Goal: Check status: Check status

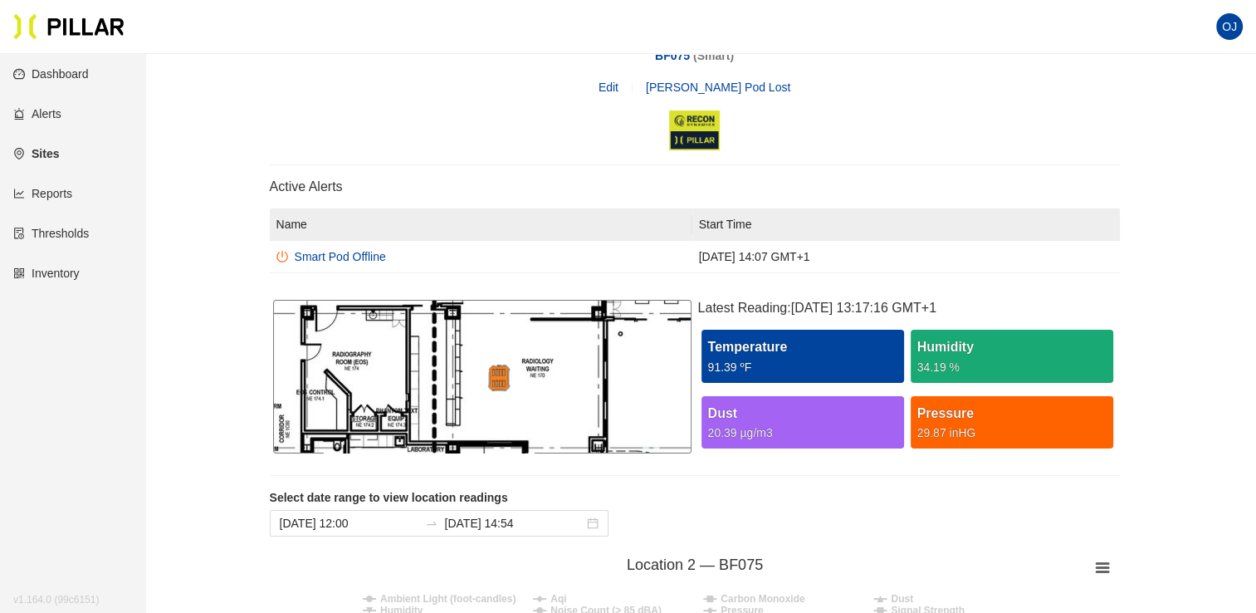
scroll to position [53, 0]
click at [502, 379] on img at bounding box center [499, 377] width 58 height 27
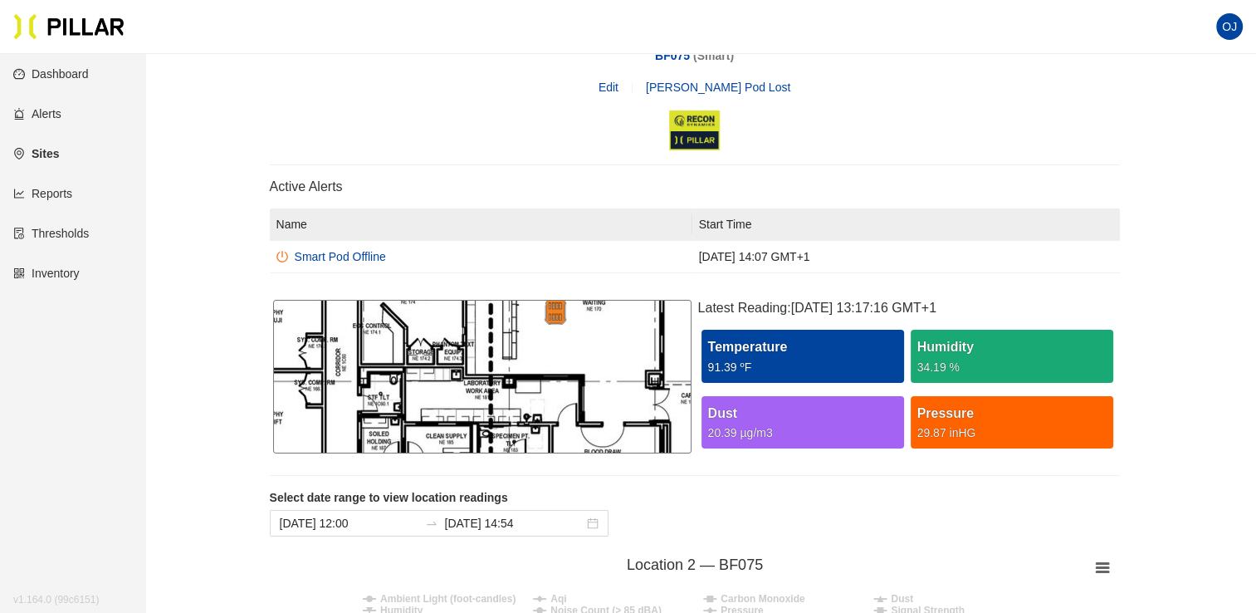
drag, startPoint x: 518, startPoint y: 337, endPoint x: 435, endPoint y: 428, distance: 122.8
click at [435, 428] on div at bounding box center [482, 377] width 418 height 154
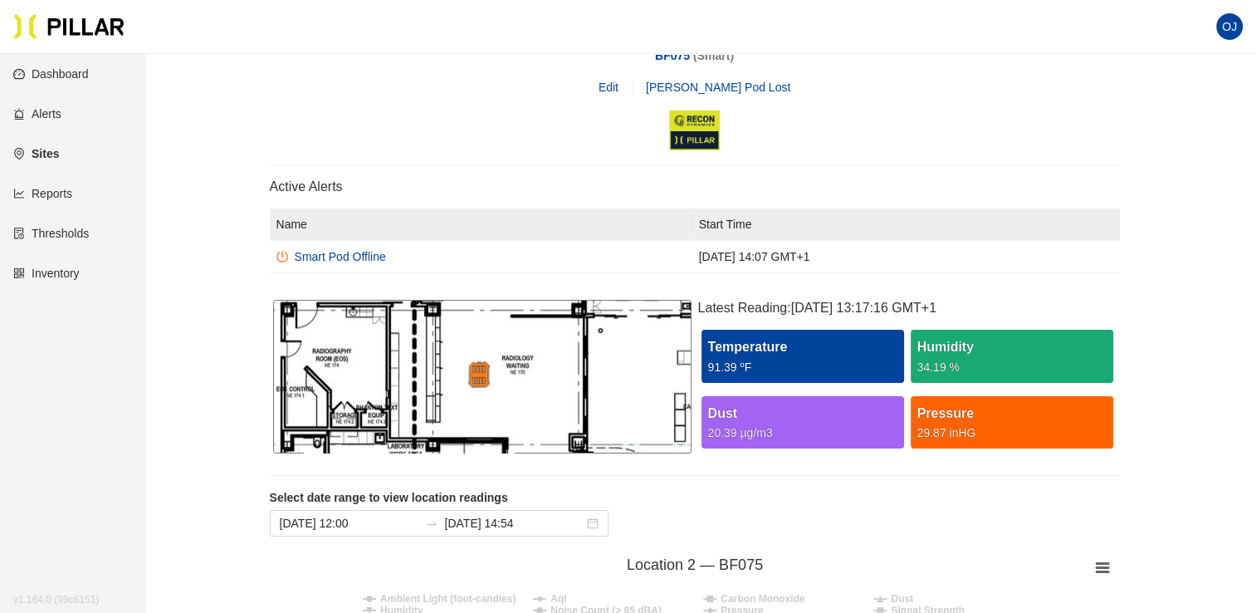
drag, startPoint x: 523, startPoint y: 370, endPoint x: 448, endPoint y: 433, distance: 97.8
click at [448, 433] on div at bounding box center [482, 377] width 418 height 154
click at [557, 56] on div "BF075 ( Smart )" at bounding box center [695, 55] width 850 height 18
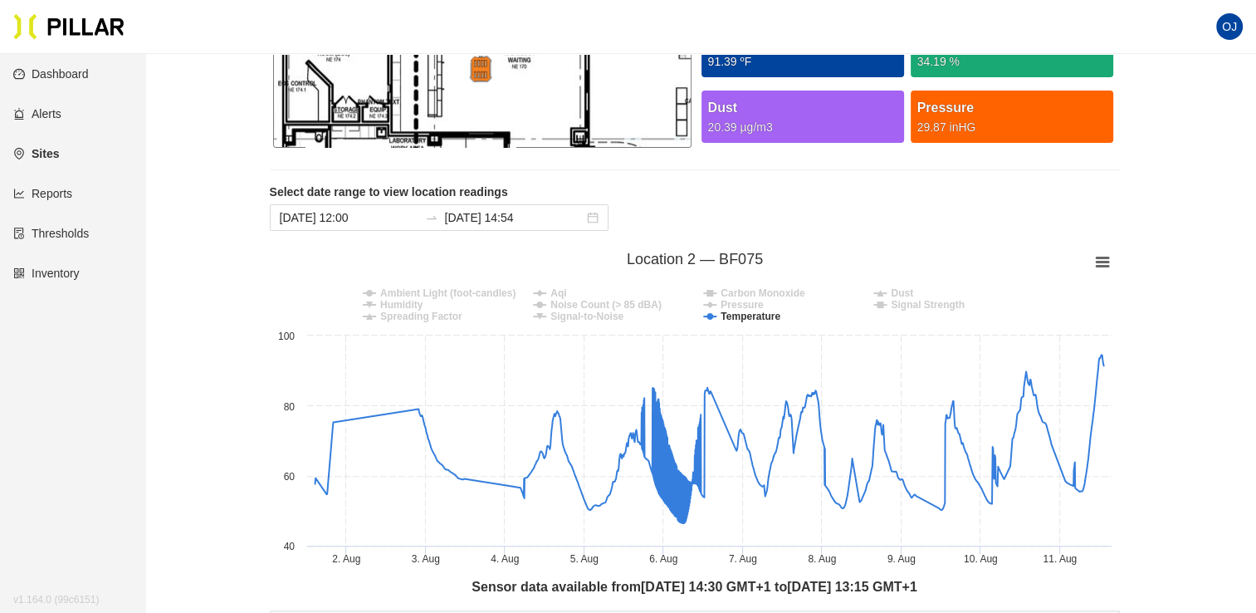
scroll to position [0, 0]
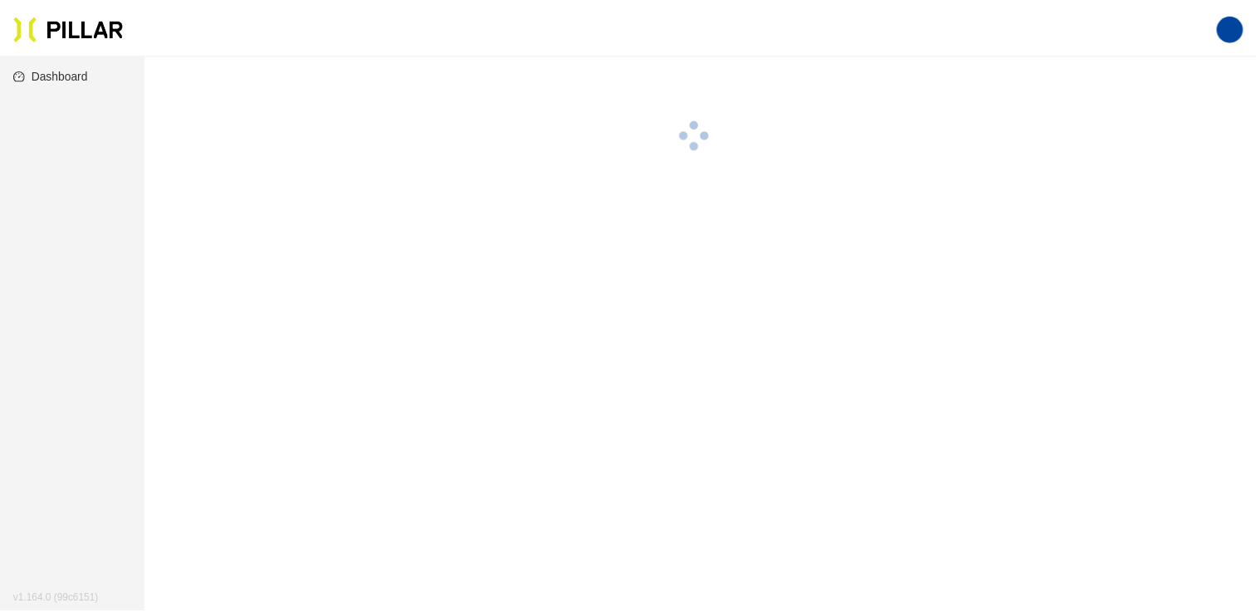
scroll to position [43, 0]
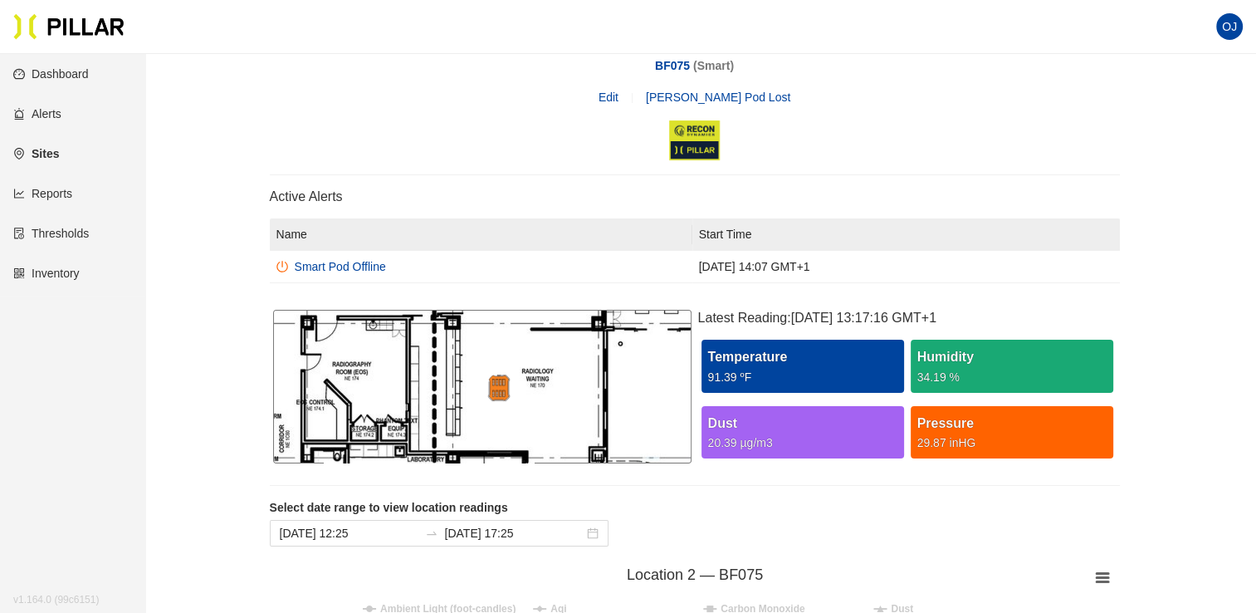
click at [498, 390] on img at bounding box center [499, 387] width 58 height 27
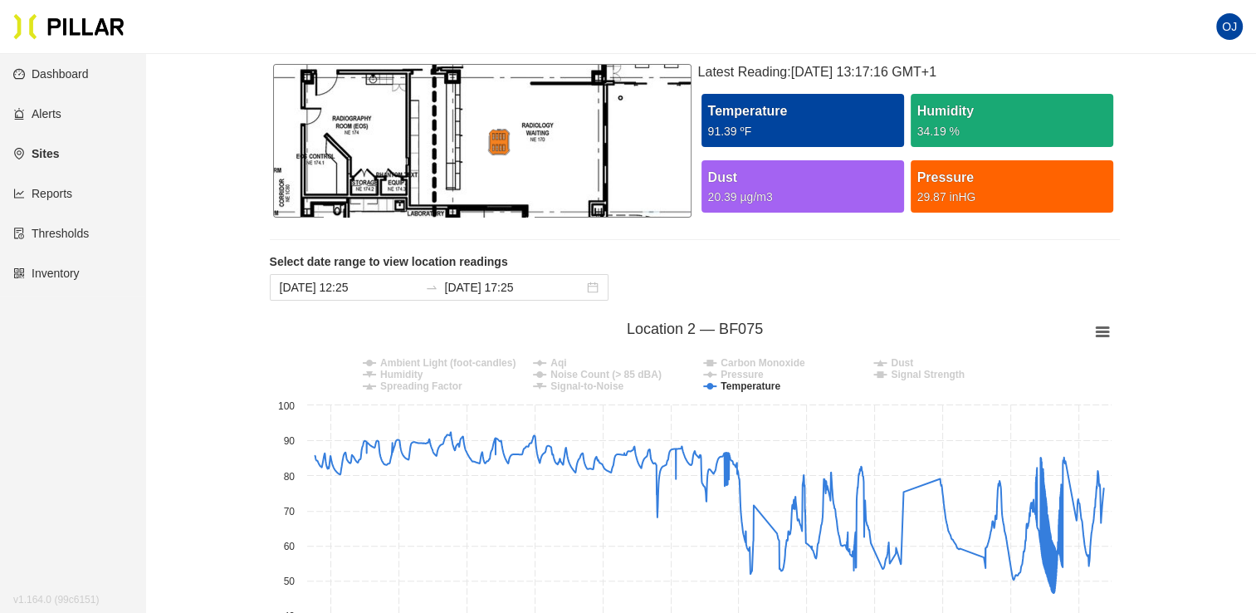
scroll to position [291, 0]
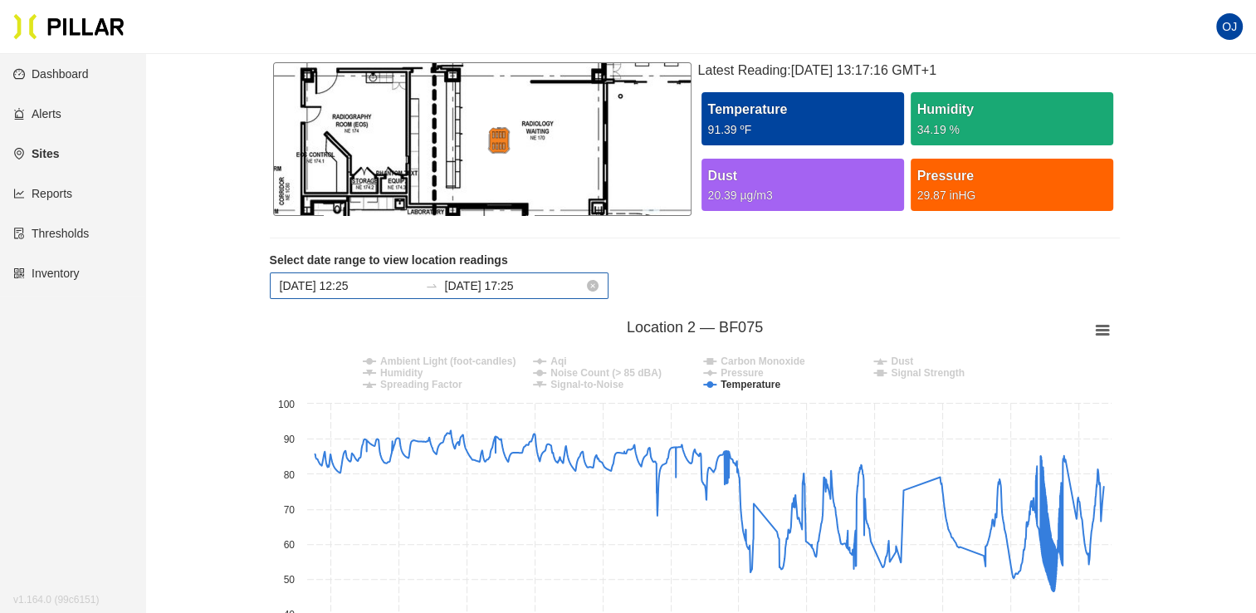
click at [546, 291] on input "[DATE] 17:25" at bounding box center [514, 285] width 139 height 18
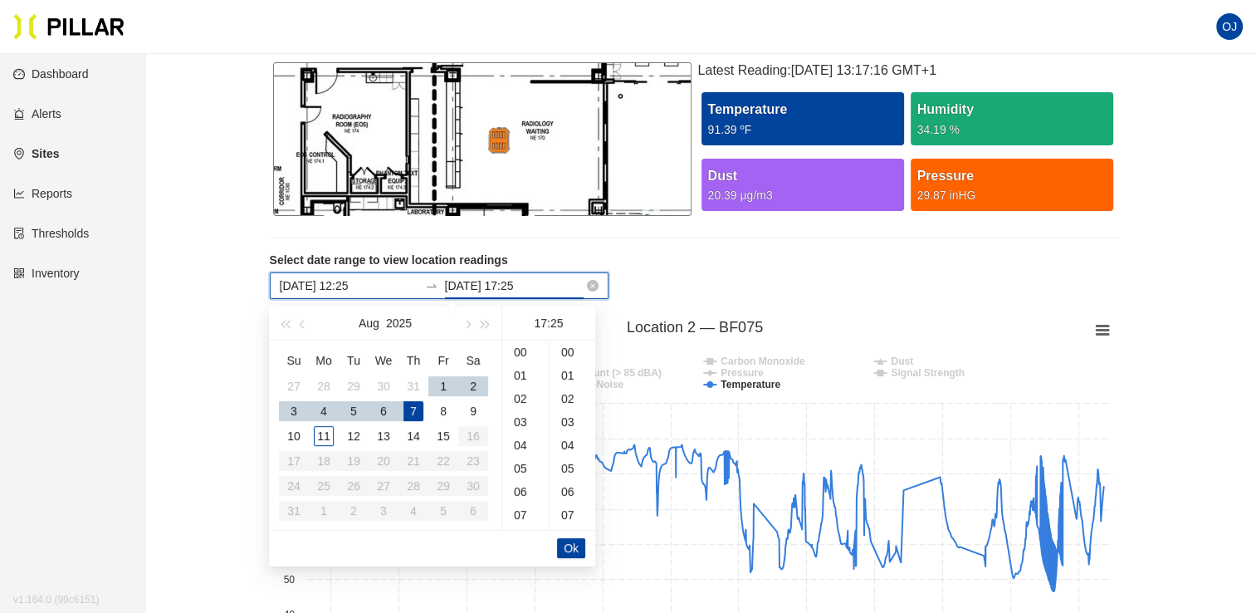
scroll to position [581, 0]
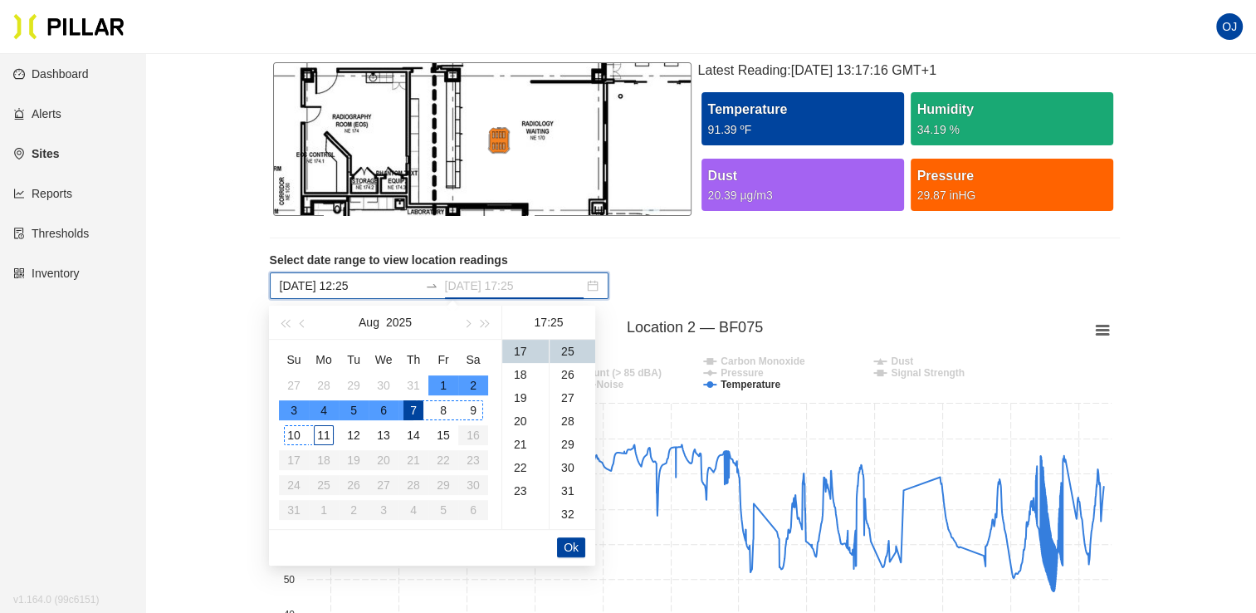
click at [325, 437] on div "11" at bounding box center [324, 435] width 20 height 20
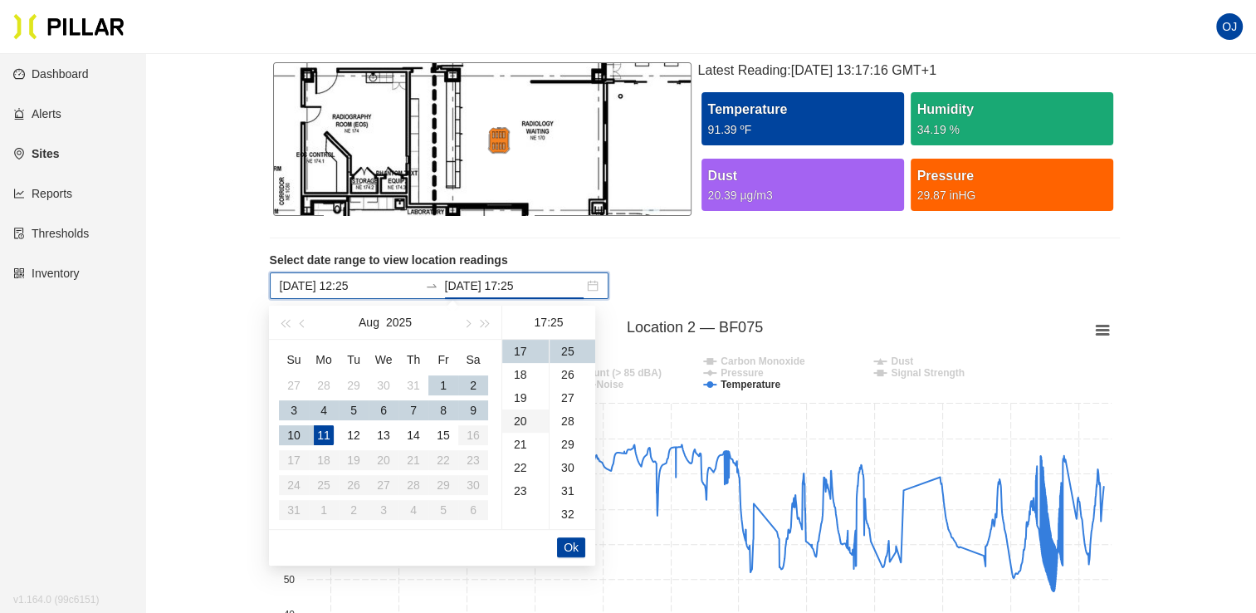
click at [518, 417] on div "20" at bounding box center [525, 420] width 46 height 23
type input "Aug 11, 2025 20:25"
click at [567, 542] on span "Ok" at bounding box center [571, 547] width 15 height 18
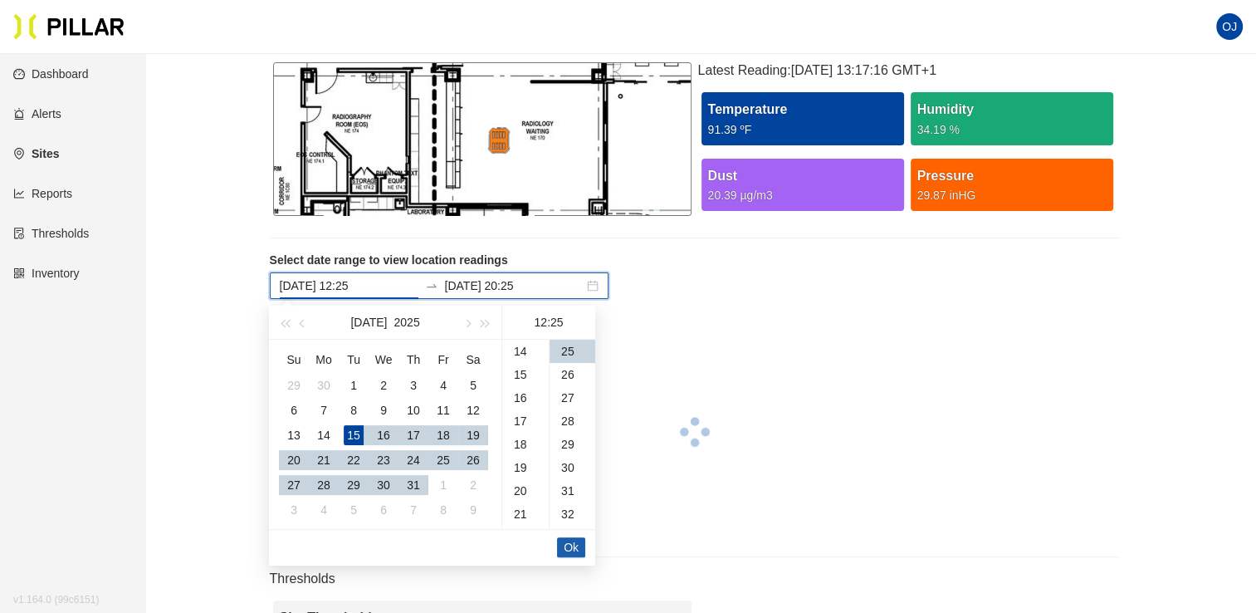
scroll to position [279, 0]
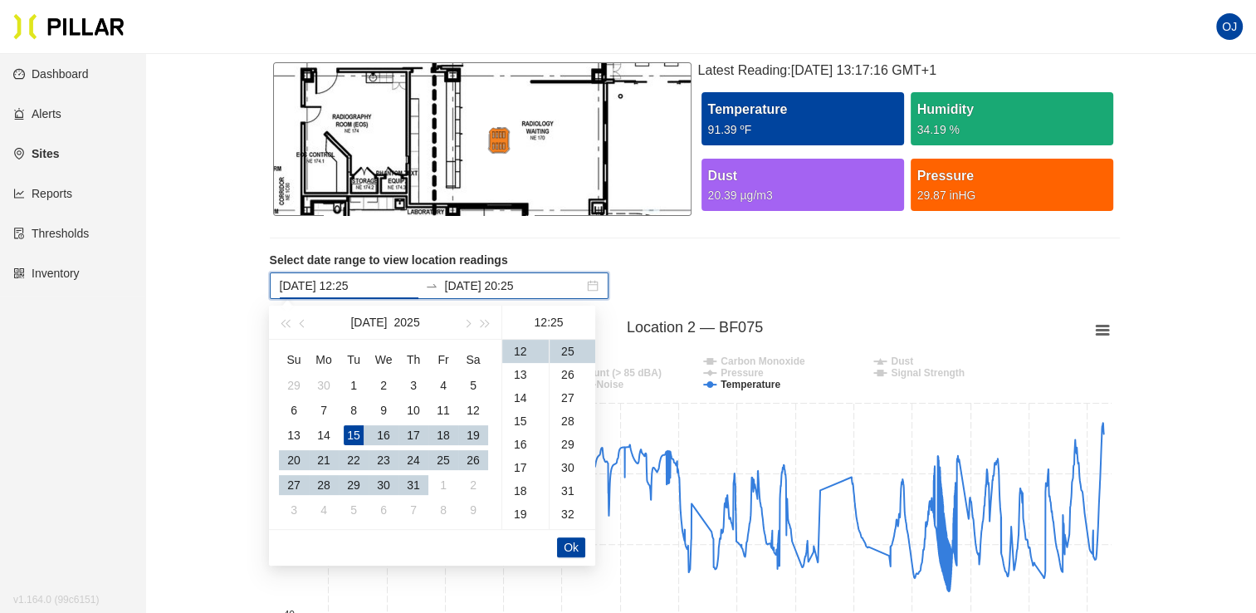
type input "Jul 15, 2025 12:25"
click at [569, 550] on span "Ok" at bounding box center [571, 547] width 15 height 18
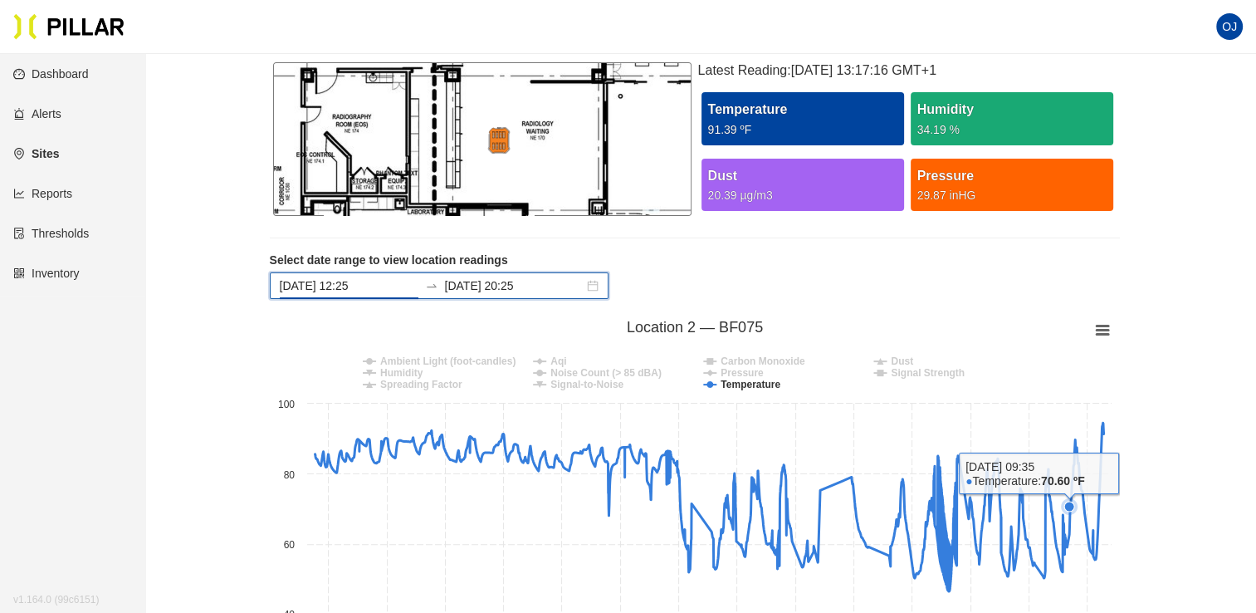
click at [1069, 578] on rect at bounding box center [695, 478] width 850 height 332
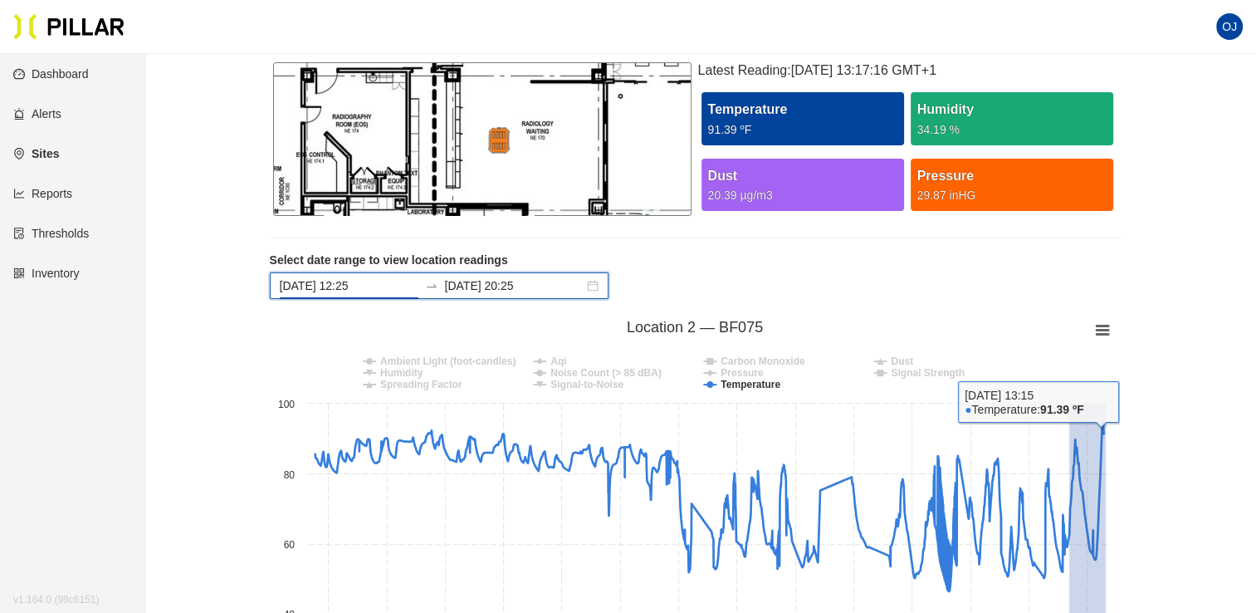
drag, startPoint x: 1068, startPoint y: 534, endPoint x: 1162, endPoint y: 563, distance: 98.2
click at [1162, 563] on div "Sites / Training Site 2025 / Floor 1 / Location 2 / BF075 ( Smart ) Edit Mark S…" at bounding box center [694, 542] width 1017 height 1531
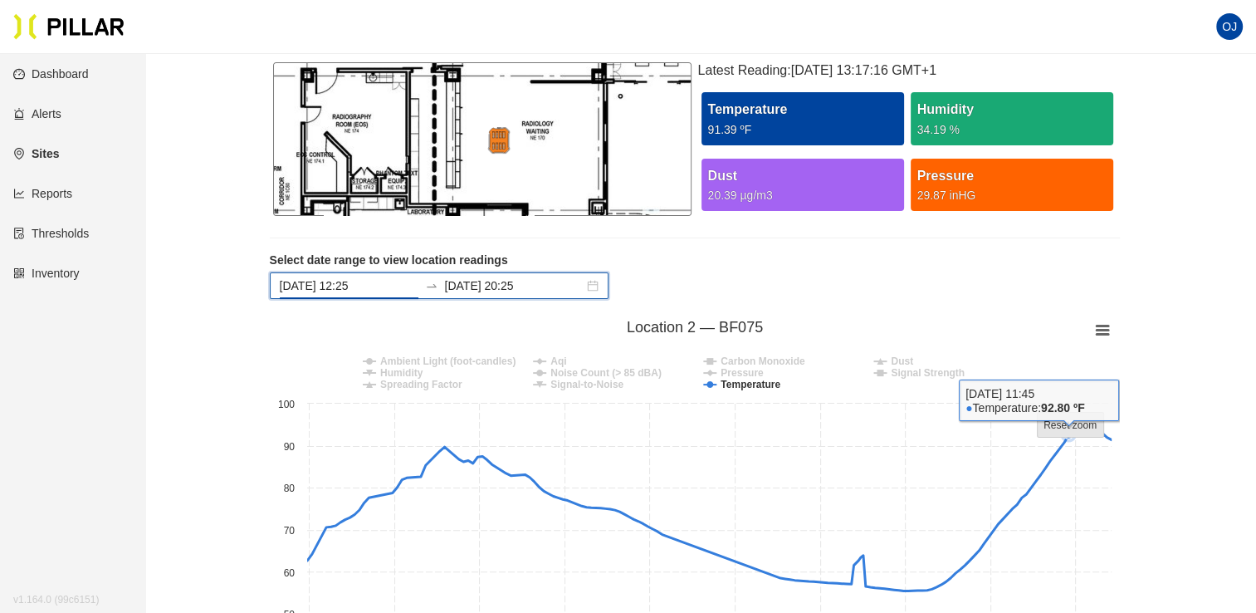
click at [1067, 433] on rect at bounding box center [1070, 424] width 66 height 25
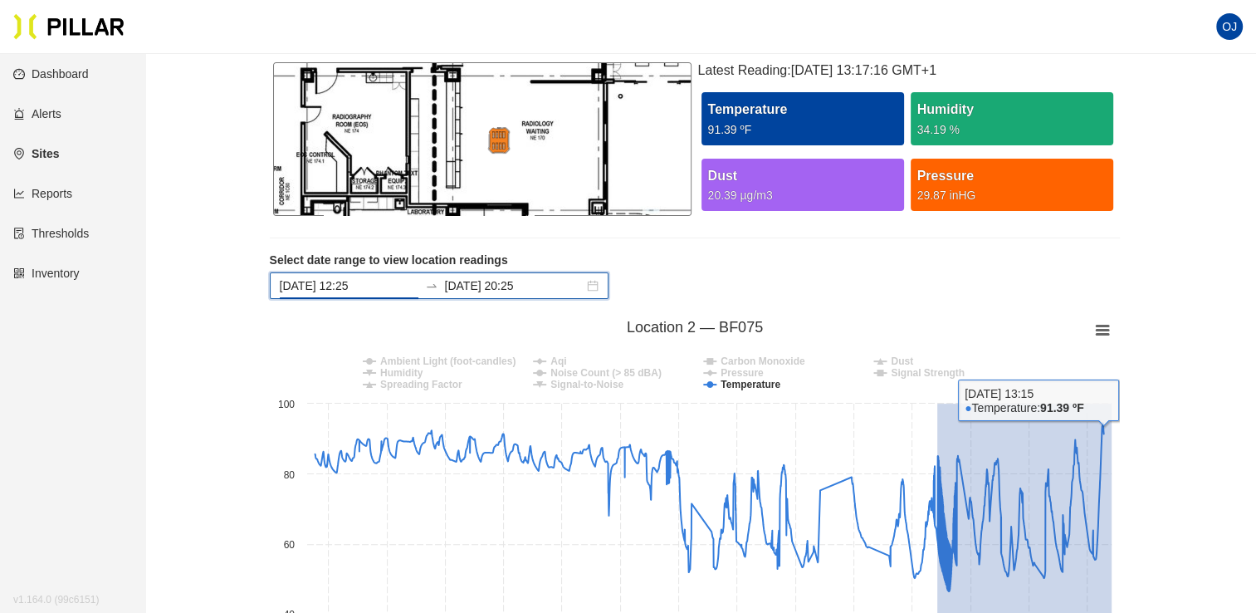
drag, startPoint x: 936, startPoint y: 451, endPoint x: 1192, endPoint y: 462, distance: 255.9
click at [1192, 462] on div "Sites / Training Site 2025 / Floor 1 / Location 2 / BF075 ( Smart ) Edit Mark S…" at bounding box center [694, 542] width 1017 height 1531
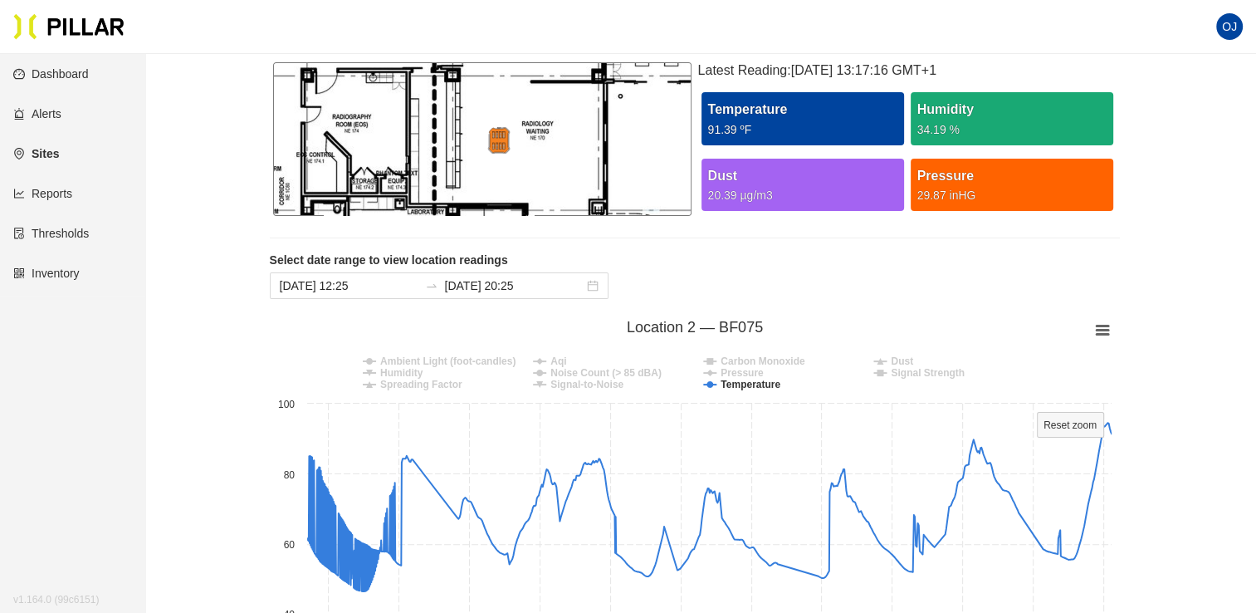
click at [497, 141] on img at bounding box center [499, 140] width 58 height 27
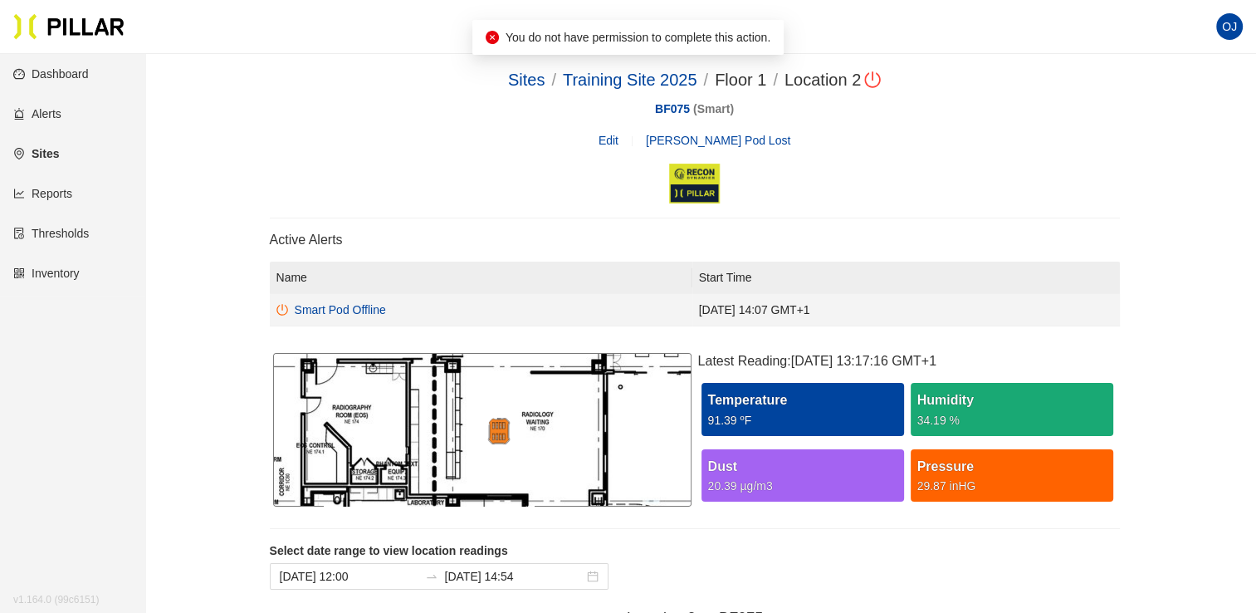
click at [364, 310] on div "Smart Pod Offline" at bounding box center [340, 310] width 91 height 18
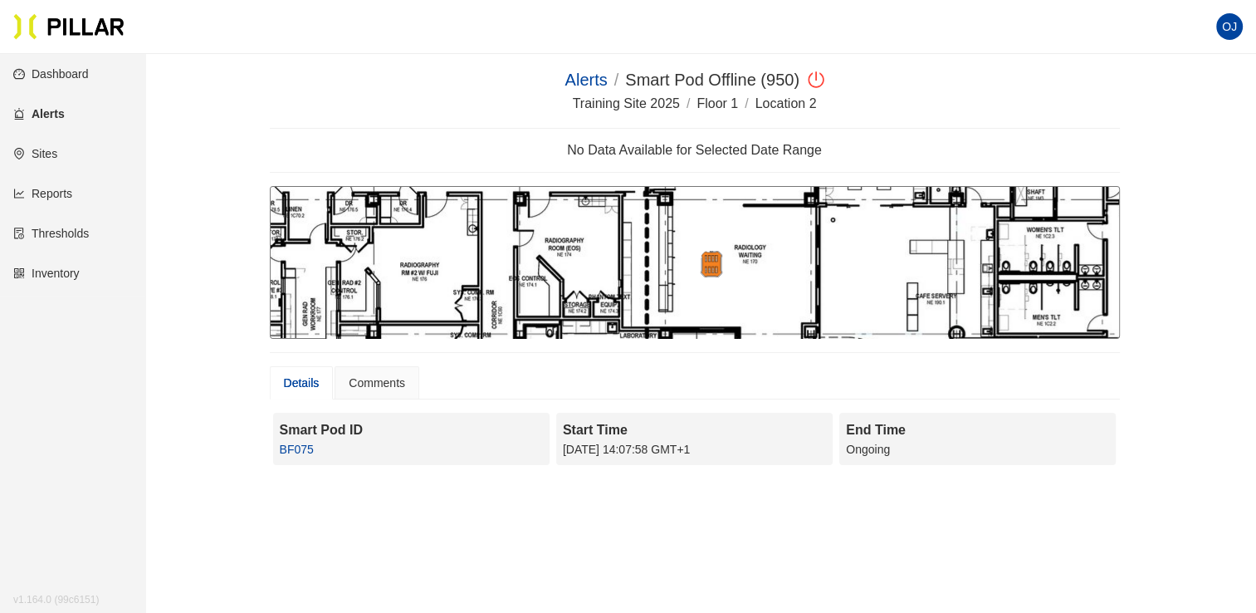
click at [714, 284] on div at bounding box center [695, 263] width 850 height 154
click at [713, 269] on img at bounding box center [711, 264] width 58 height 27
click at [634, 162] on section "Alerts / Smart Pod Offline (950) / Training Site 2025 / Floor 1 / Location 2 / …" at bounding box center [695, 272] width 850 height 411
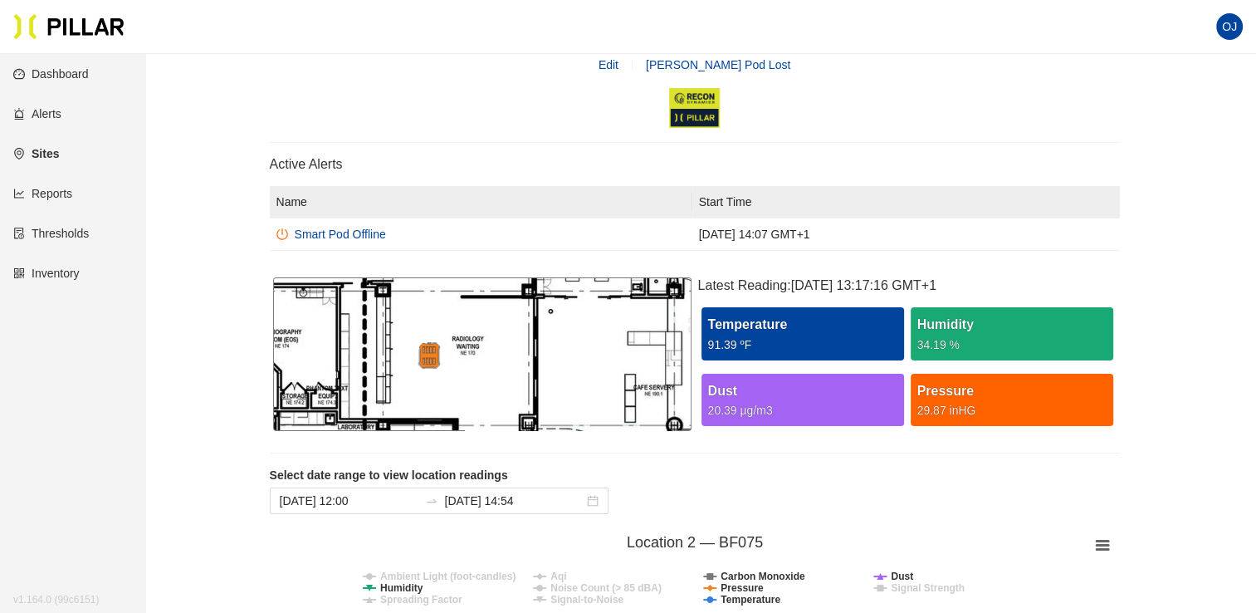
scroll to position [75, 0]
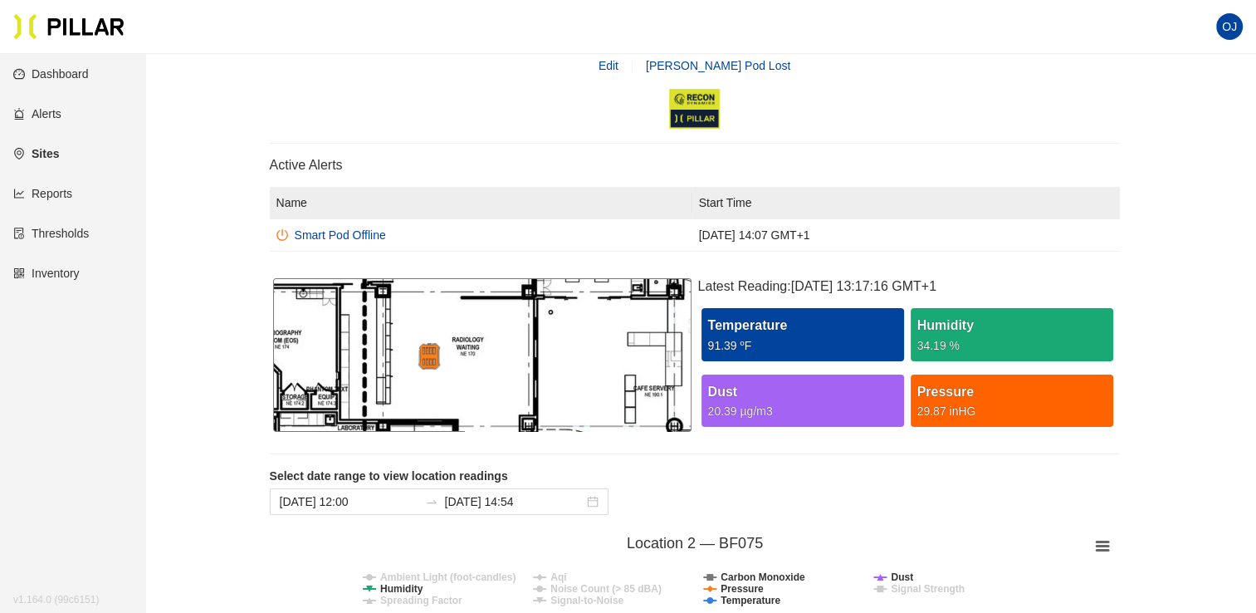
click at [861, 320] on div "Temperature" at bounding box center [802, 325] width 189 height 21
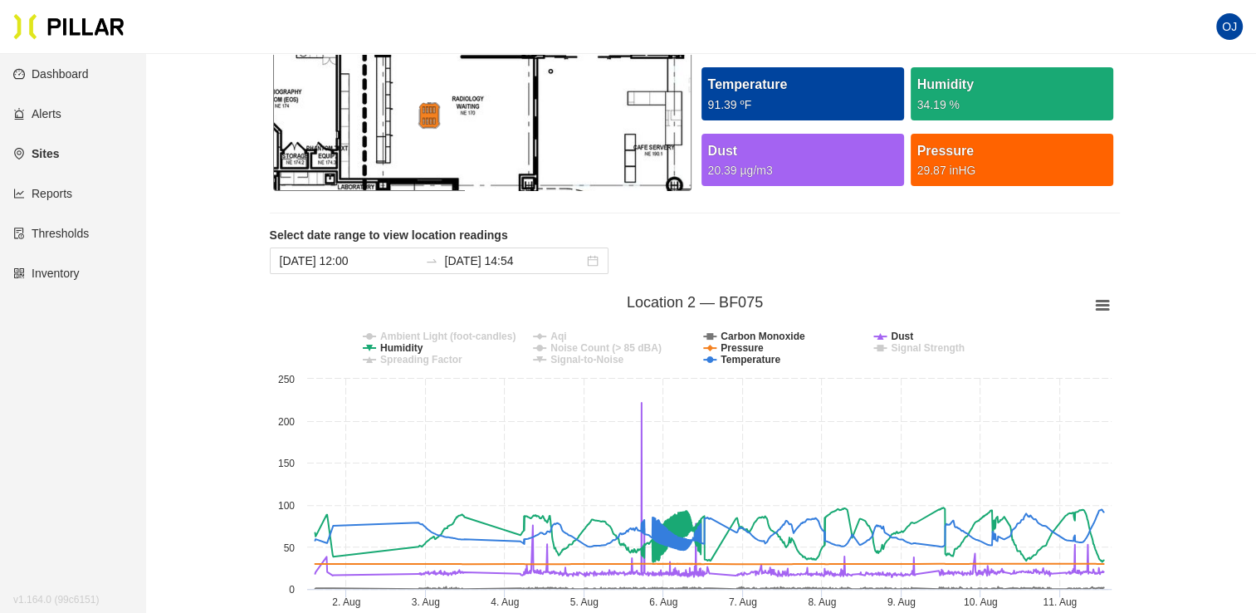
scroll to position [315, 0]
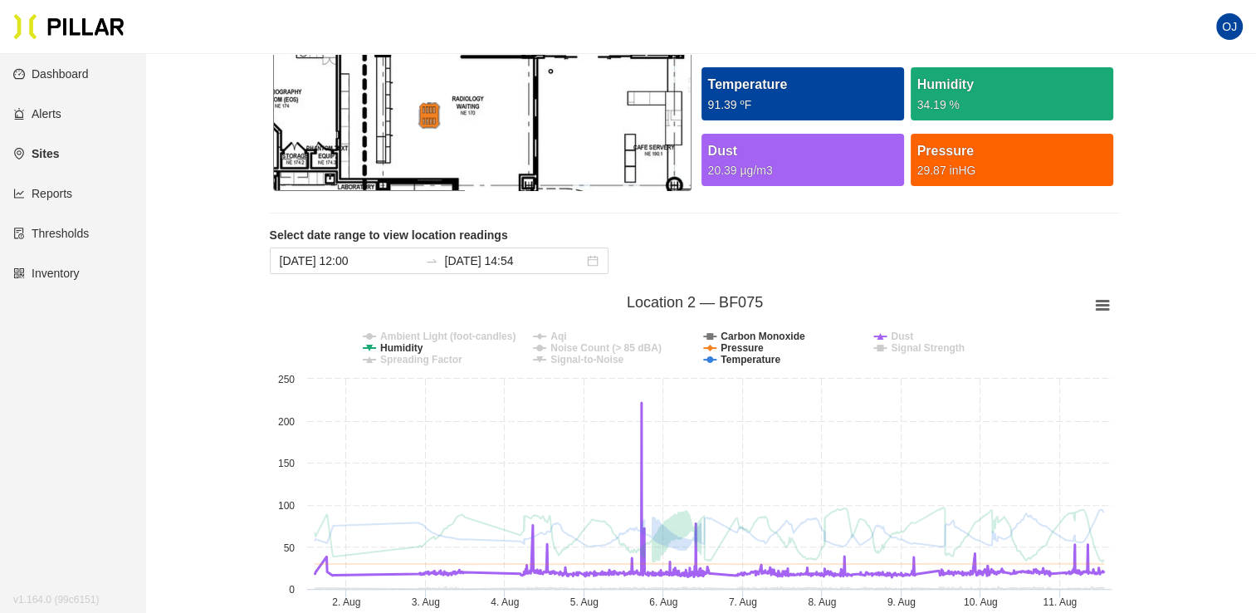
click at [901, 335] on tspan "Dust" at bounding box center [902, 336] width 22 height 12
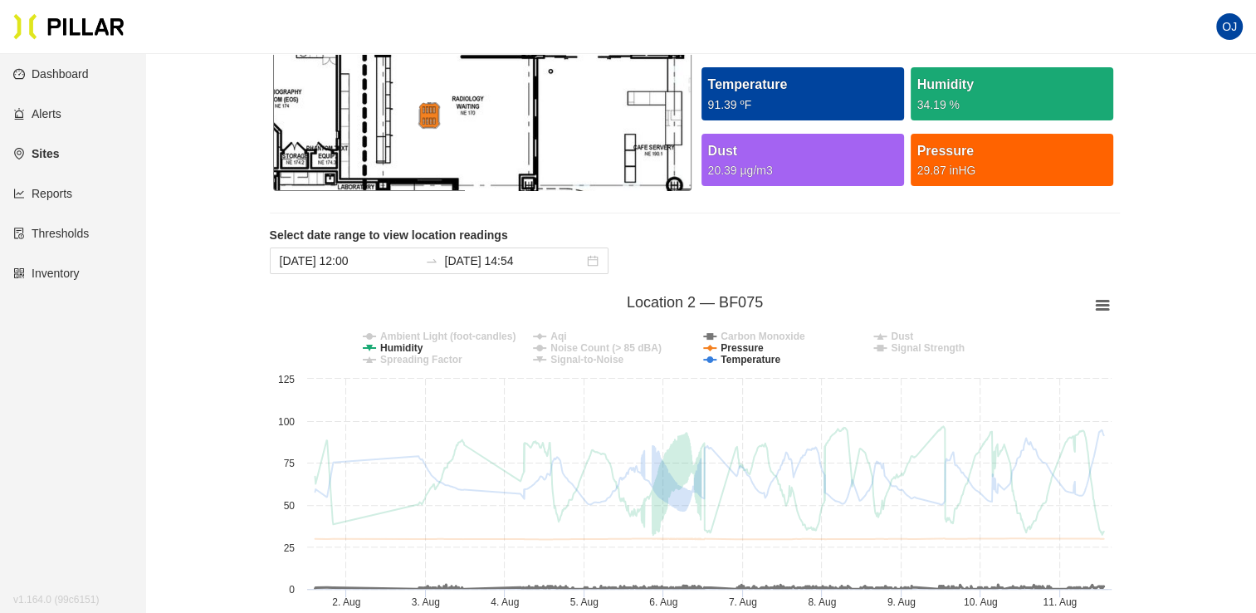
click at [753, 332] on tspan "Carbon Monoxide" at bounding box center [763, 336] width 85 height 12
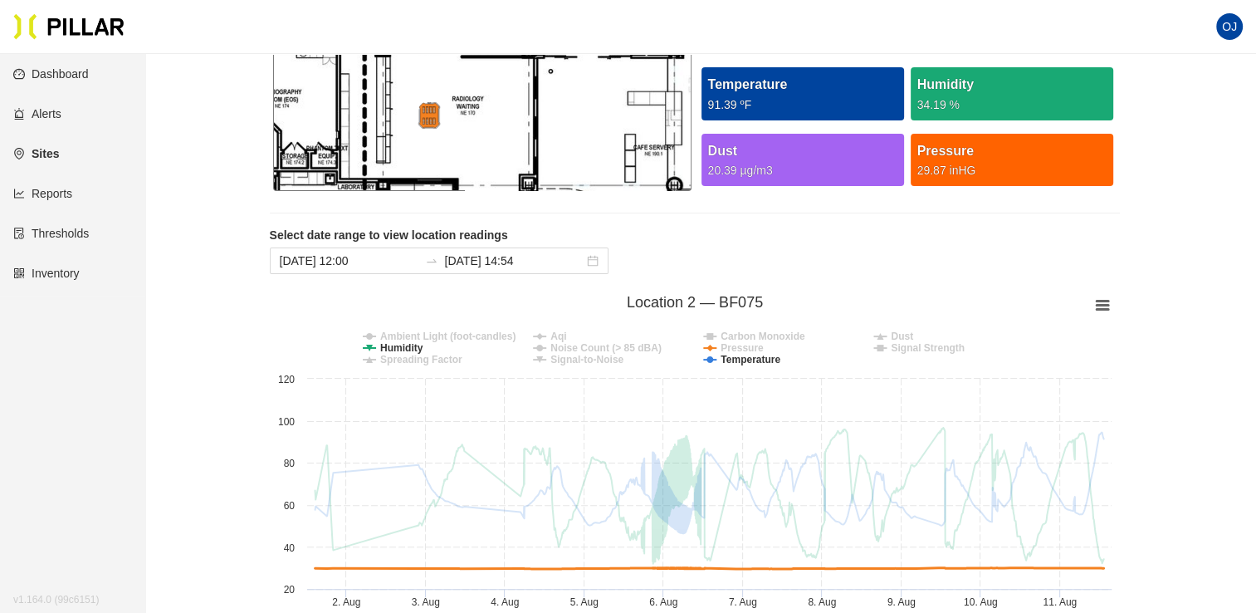
click at [743, 345] on tspan "Pressure" at bounding box center [742, 348] width 43 height 12
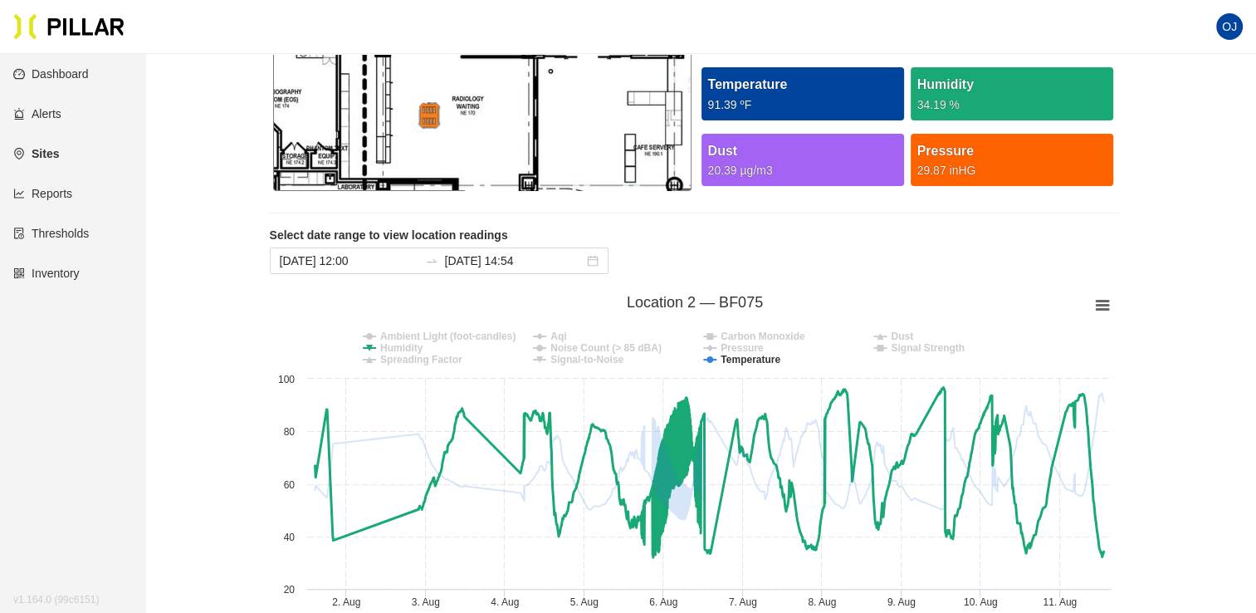
click at [408, 347] on tspan "Humidity" at bounding box center [401, 348] width 43 height 12
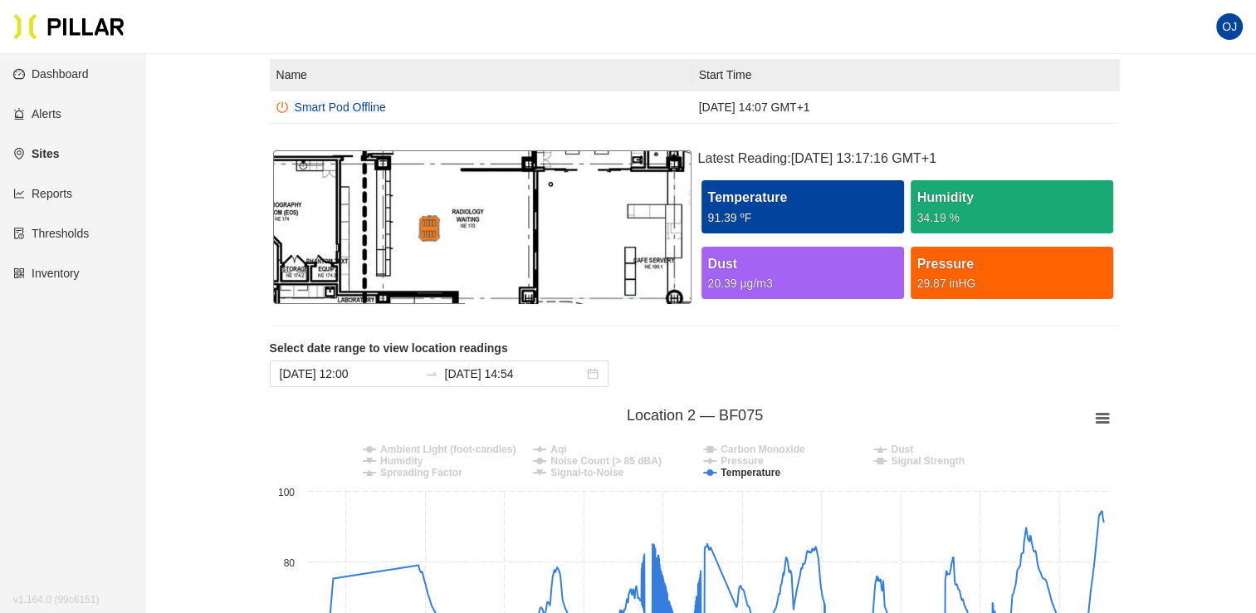
scroll to position [203, 0]
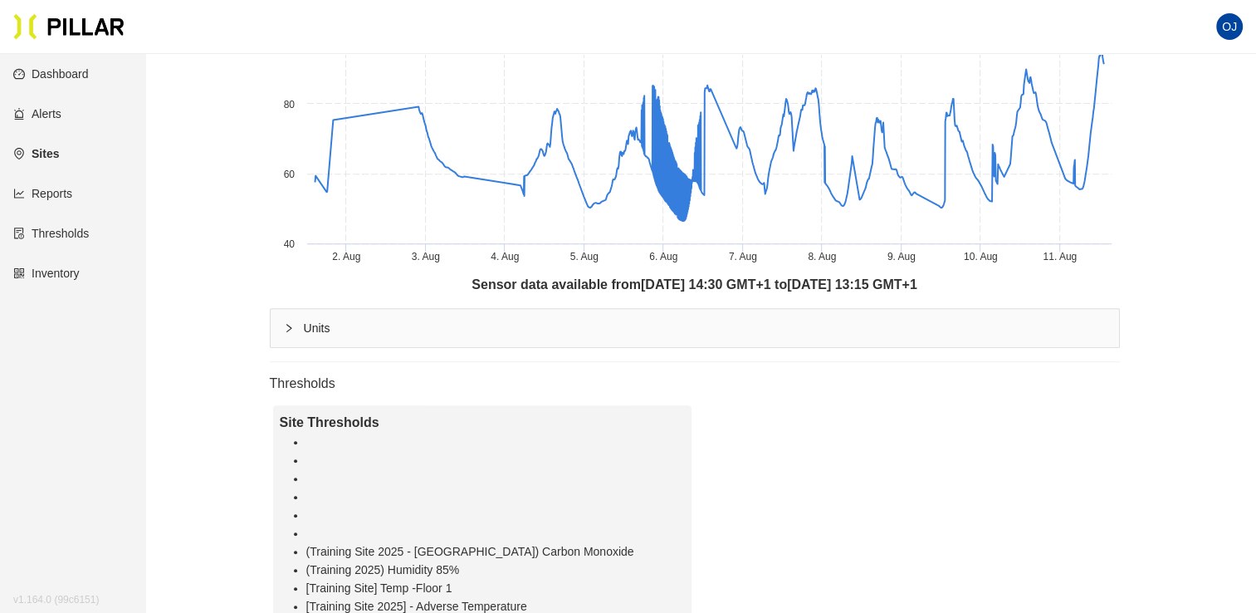
scroll to position [0, 0]
